Goal: Information Seeking & Learning: Find specific page/section

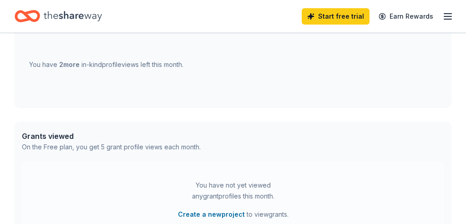
scroll to position [394, 0]
click at [126, 62] on div "You have 2 more in-kind profile views left this month." at bounding box center [106, 64] width 154 height 11
click at [71, 66] on span "2 more" at bounding box center [69, 64] width 20 height 8
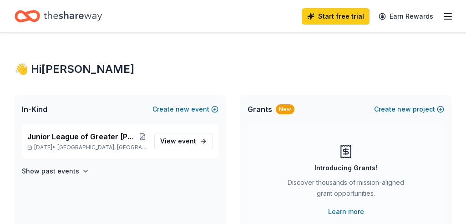
scroll to position [0, 0]
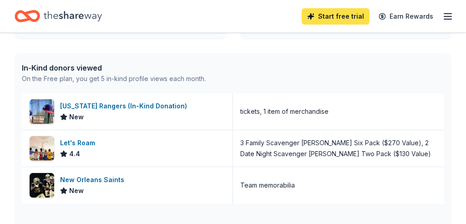
click at [356, 19] on link "Start free trial" at bounding box center [336, 16] width 68 height 16
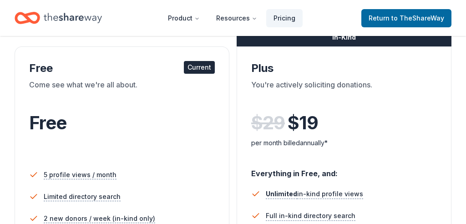
scroll to position [149, 0]
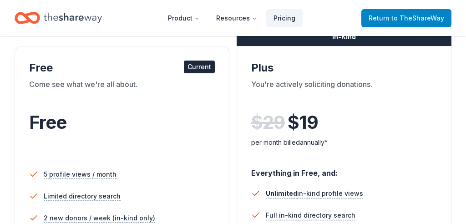
click at [413, 15] on span "to TheShareWay" at bounding box center [417, 18] width 53 height 8
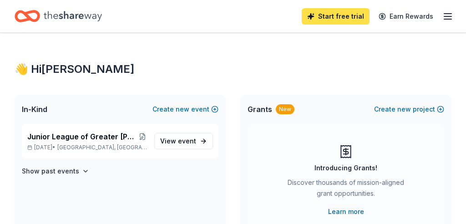
click at [331, 15] on link "Start free trial" at bounding box center [336, 16] width 68 height 16
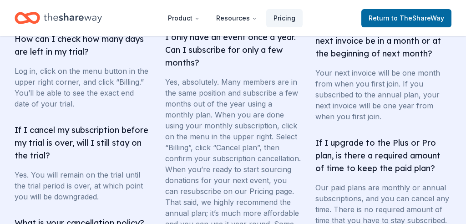
scroll to position [1911, 0]
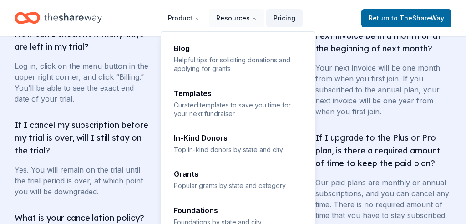
click at [256, 19] on icon "Main" at bounding box center [254, 18] width 3 height 1
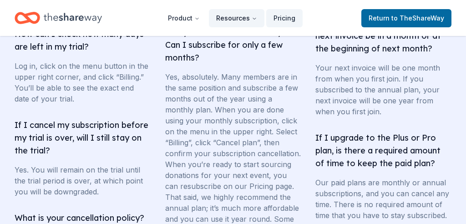
click at [245, 19] on button "Resources" at bounding box center [236, 18] width 55 height 18
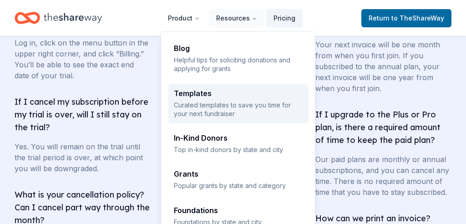
scroll to position [1936, 0]
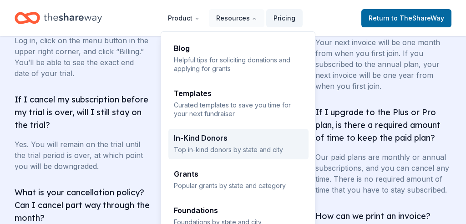
click at [207, 145] on p "Top in-kind donors by state and city" at bounding box center [238, 149] width 129 height 9
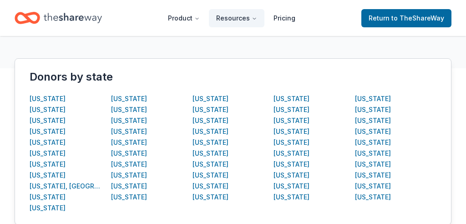
scroll to position [164, 0]
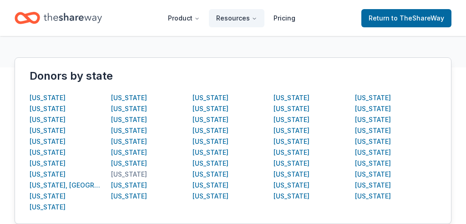
click at [134, 176] on div "[US_STATE]" at bounding box center [129, 174] width 36 height 11
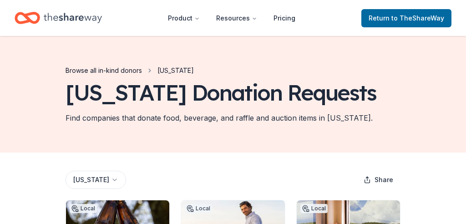
click at [119, 73] on link "Browse all in-kind donors" at bounding box center [103, 70] width 76 height 11
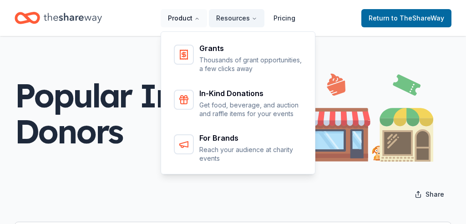
click at [195, 20] on button "Product" at bounding box center [184, 18] width 46 height 18
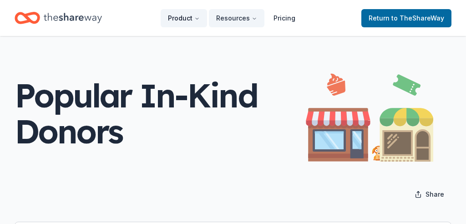
click at [186, 18] on button "Product" at bounding box center [184, 18] width 46 height 18
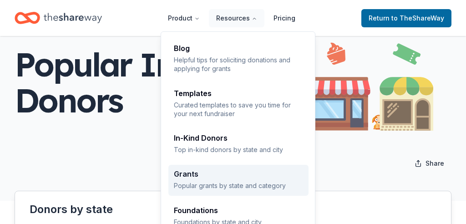
scroll to position [34, 0]
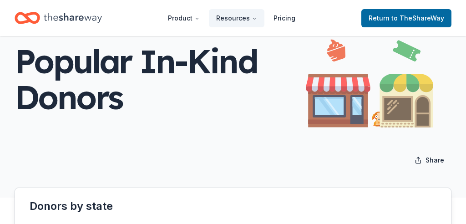
click at [115, 152] on div "Share" at bounding box center [233, 160] width 437 height 18
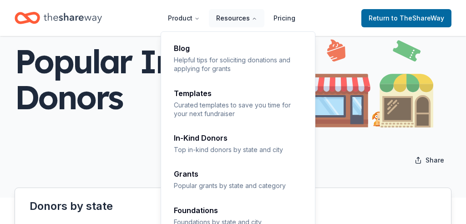
click at [248, 19] on button "Resources" at bounding box center [236, 18] width 55 height 18
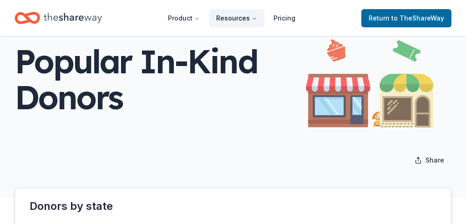
click at [232, 18] on button "Resources" at bounding box center [236, 18] width 55 height 18
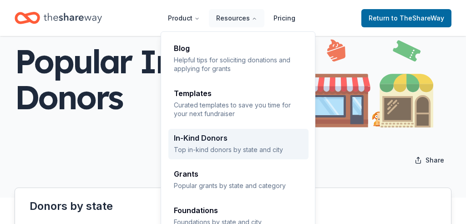
click at [207, 152] on p "Top in-kind donors by state and city" at bounding box center [238, 149] width 129 height 9
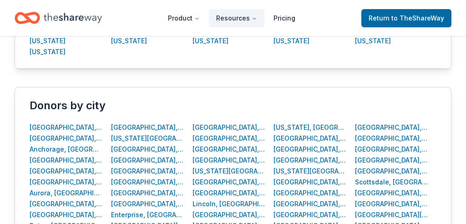
scroll to position [327, 0]
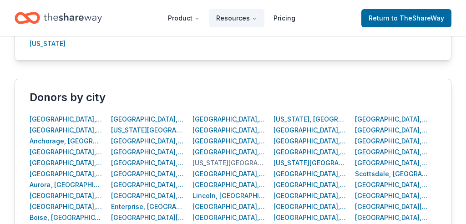
click at [211, 162] on div "[US_STATE][GEOGRAPHIC_DATA], [GEOGRAPHIC_DATA]" at bounding box center [228, 162] width 73 height 11
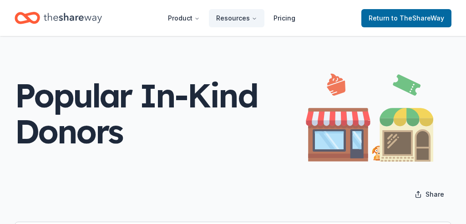
click at [202, 97] on div "Popular In-Kind Donors" at bounding box center [160, 113] width 291 height 72
click at [328, 135] on img at bounding box center [369, 113] width 127 height 96
click at [407, 147] on img at bounding box center [369, 113] width 127 height 96
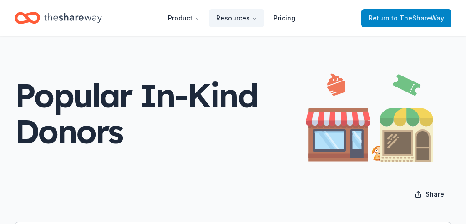
click at [407, 20] on span "to TheShareWay" at bounding box center [417, 18] width 53 height 8
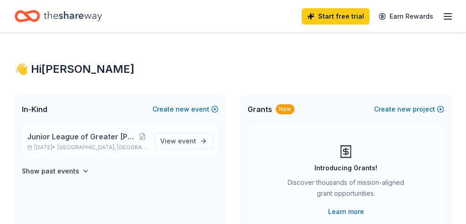
click at [120, 137] on span "Junior League of Greater [PERSON_NAME] [DATE] Couture" at bounding box center [82, 136] width 110 height 11
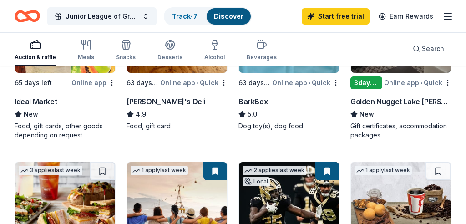
scroll to position [708, 0]
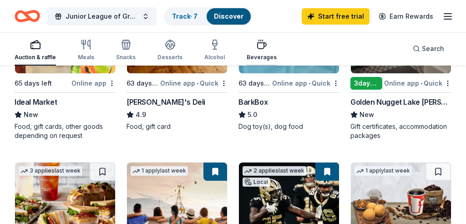
click at [262, 45] on icon "button" at bounding box center [261, 46] width 9 height 6
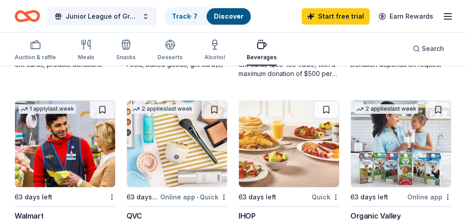
scroll to position [594, 0]
